Goal: Task Accomplishment & Management: Use online tool/utility

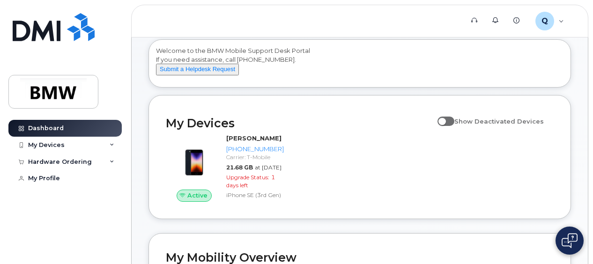
scroll to position [94, 0]
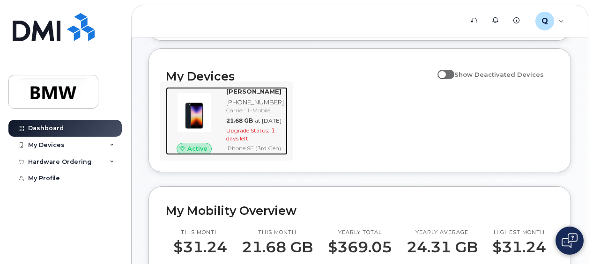
click at [243, 114] on div "Carrier: T-Mobile" at bounding box center [255, 110] width 58 height 8
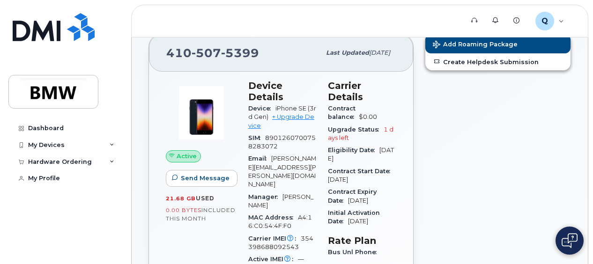
scroll to position [94, 0]
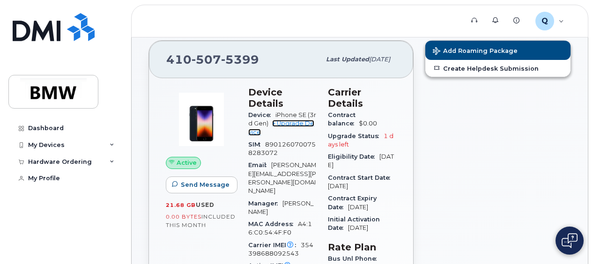
click at [299, 121] on link "+ Upgrade Device" at bounding box center [281, 127] width 66 height 15
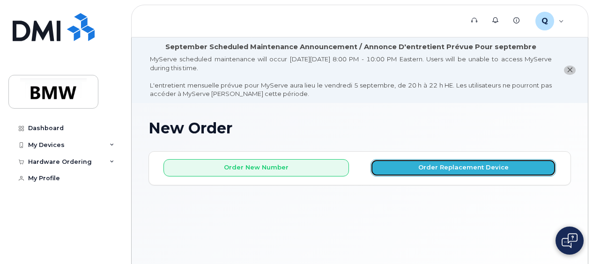
click at [465, 163] on button "Order Replacement Device" at bounding box center [462, 167] width 185 height 17
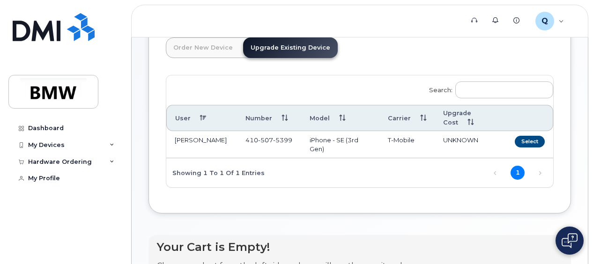
scroll to position [140, 0]
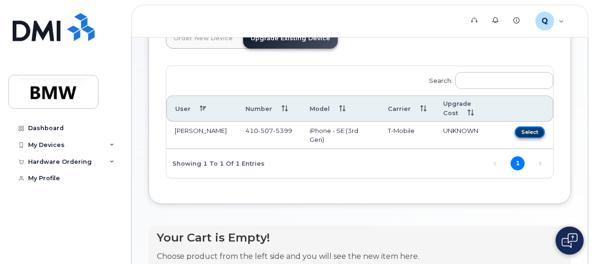
click at [524, 131] on button "Select" at bounding box center [530, 132] width 30 height 12
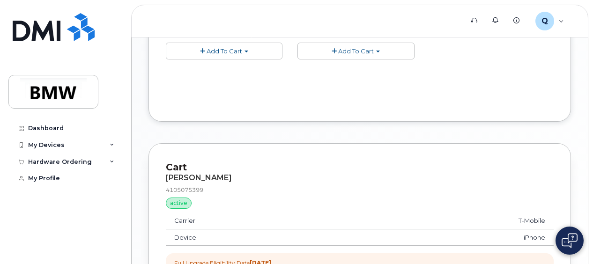
scroll to position [497, 0]
